Goal: Navigation & Orientation: Find specific page/section

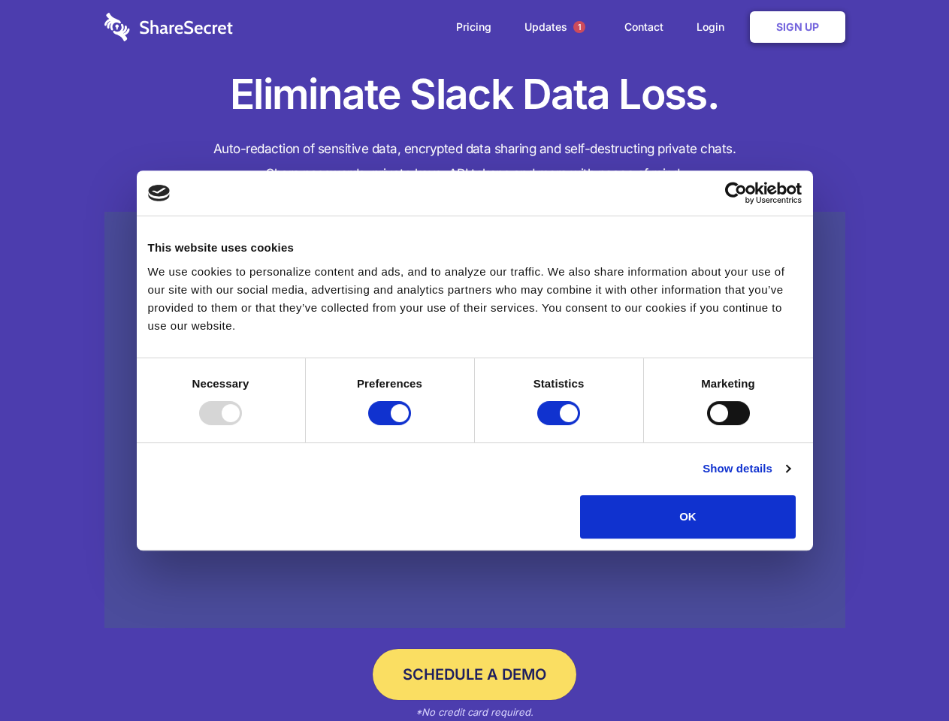
click at [242, 425] on div at bounding box center [220, 413] width 43 height 24
click at [411, 425] on input "Preferences" at bounding box center [389, 413] width 43 height 24
checkbox input "false"
click at [560, 425] on input "Statistics" at bounding box center [558, 413] width 43 height 24
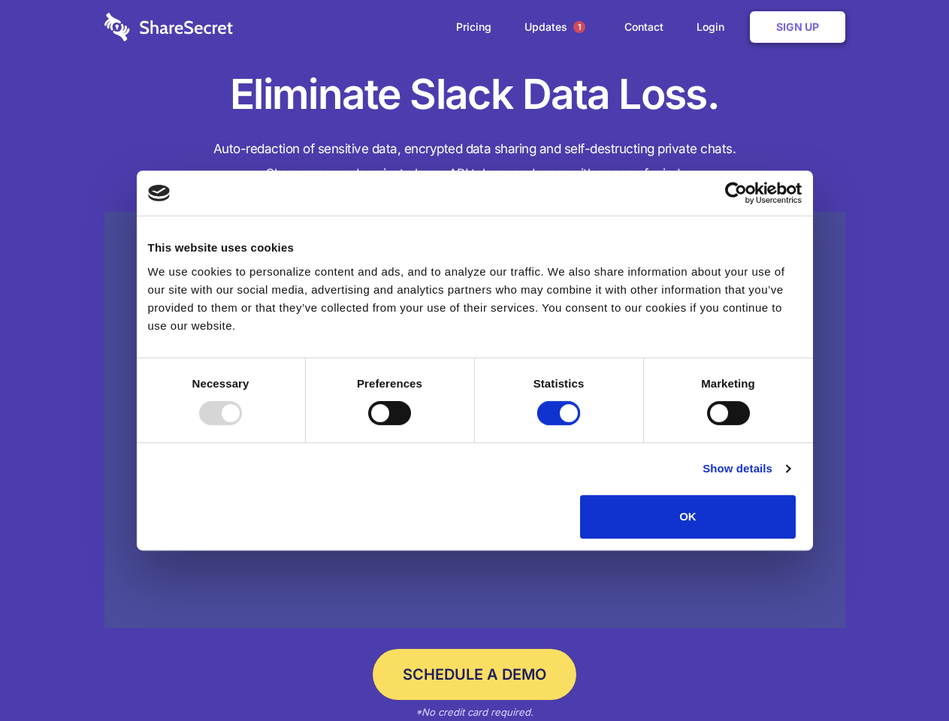
checkbox input "false"
click at [707, 425] on input "Marketing" at bounding box center [728, 413] width 43 height 24
checkbox input "true"
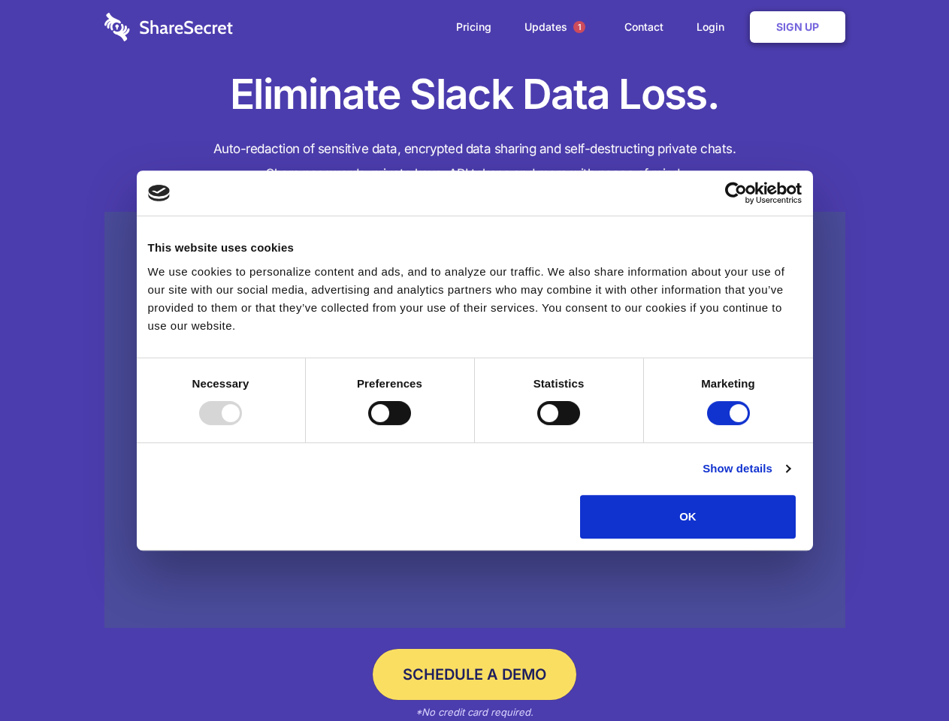
click at [789, 478] on link "Show details" at bounding box center [745, 469] width 87 height 18
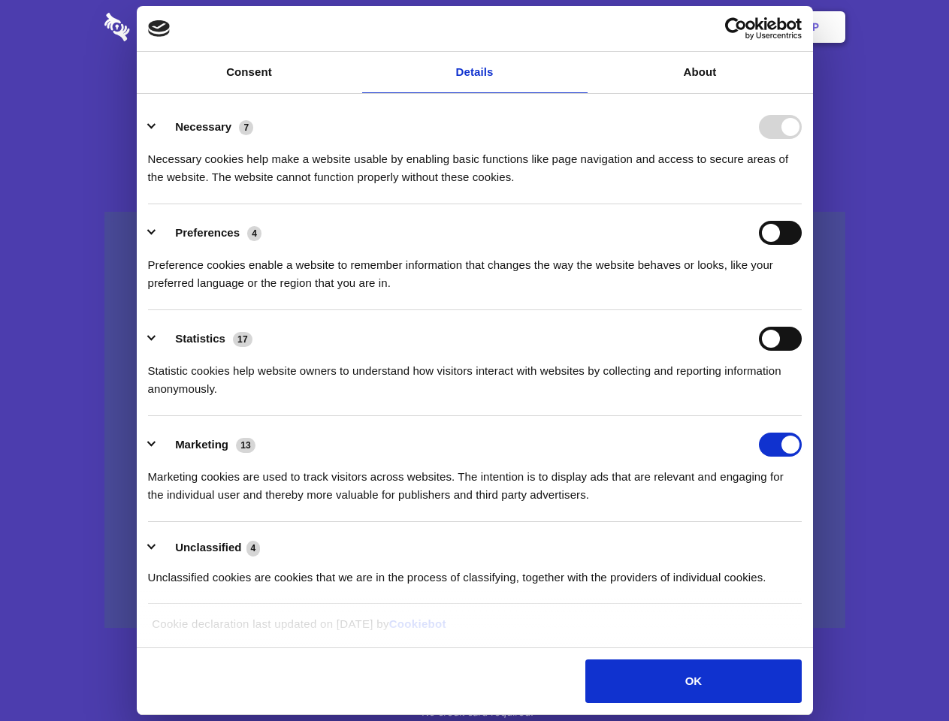
click at [830, 544] on body "Consent Details [#IABV2SETTINGS#] About This website uses cookies We use cookie…" at bounding box center [474, 360] width 949 height 721
click at [578, 27] on span "1" at bounding box center [579, 27] width 12 height 12
